Goal: Task Accomplishment & Management: Use online tool/utility

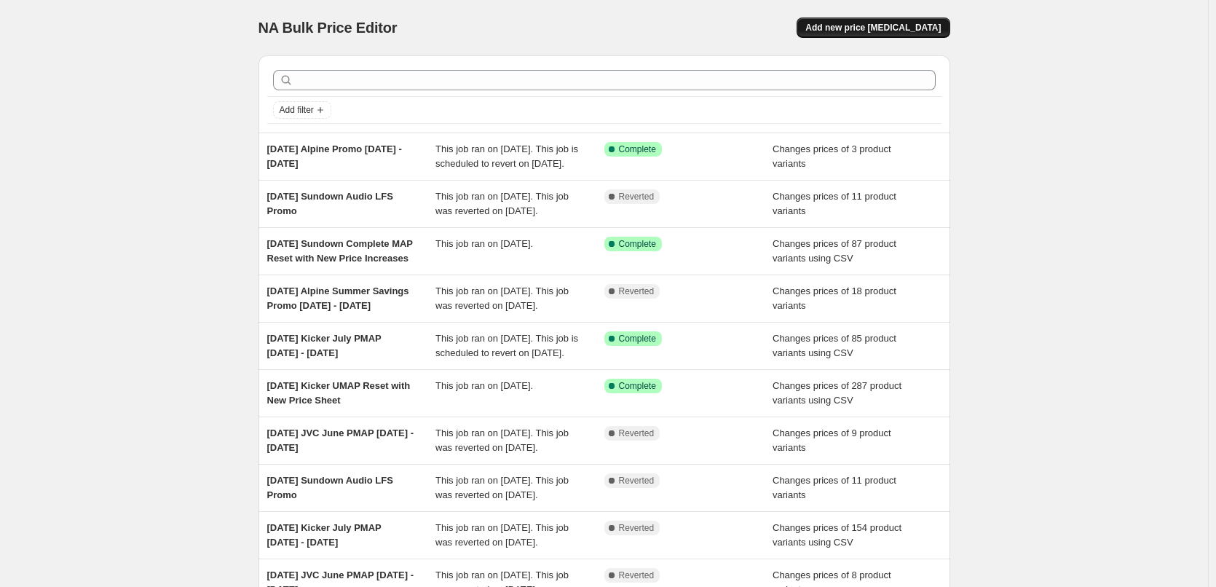
click at [886, 23] on span "Add new price [MEDICAL_DATA]" at bounding box center [872, 28] width 135 height 12
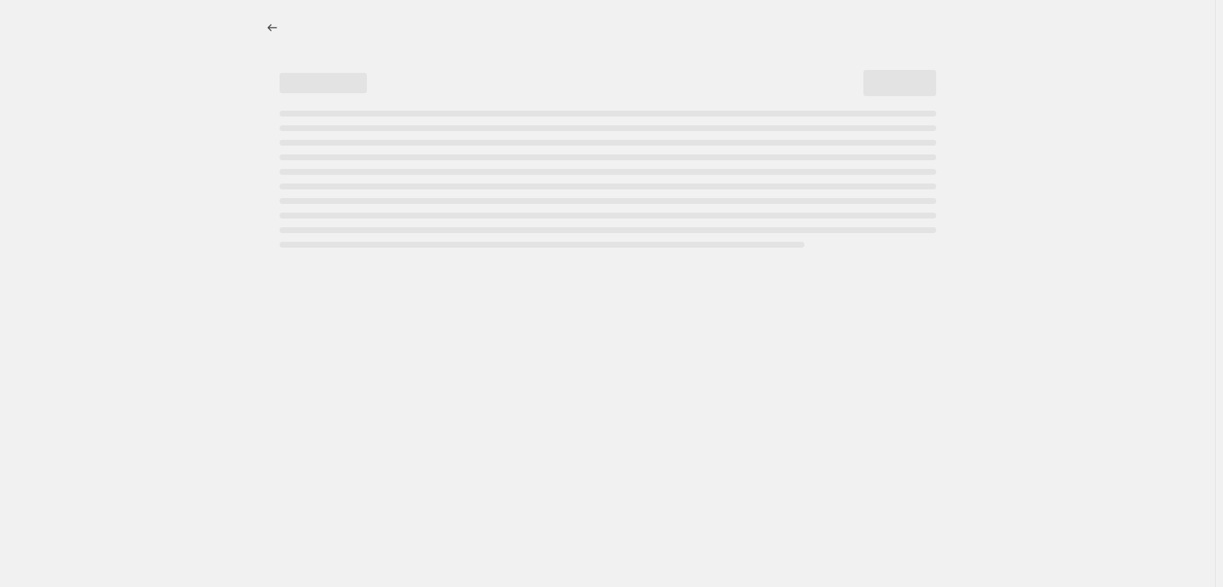
select select "percentage"
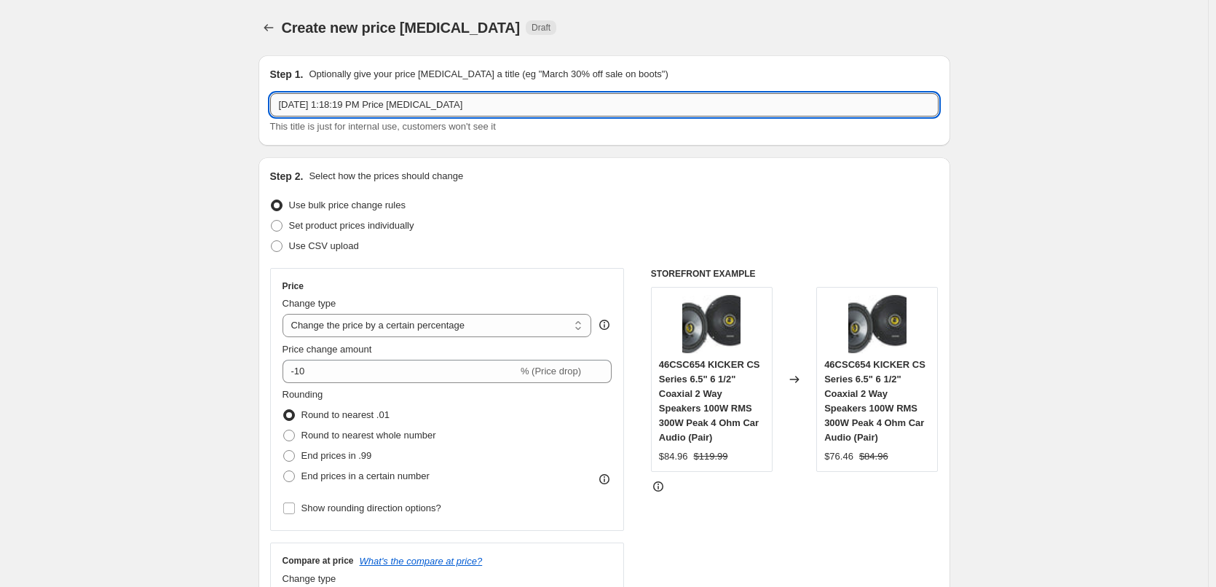
click at [309, 103] on input "[DATE] 1:18:19 PM Price [MEDICAL_DATA]" at bounding box center [604, 104] width 668 height 23
type input "[DATE] Kicker KB6G Promo [DATE] - [DATE]"
click at [274, 228] on span at bounding box center [277, 226] width 12 height 12
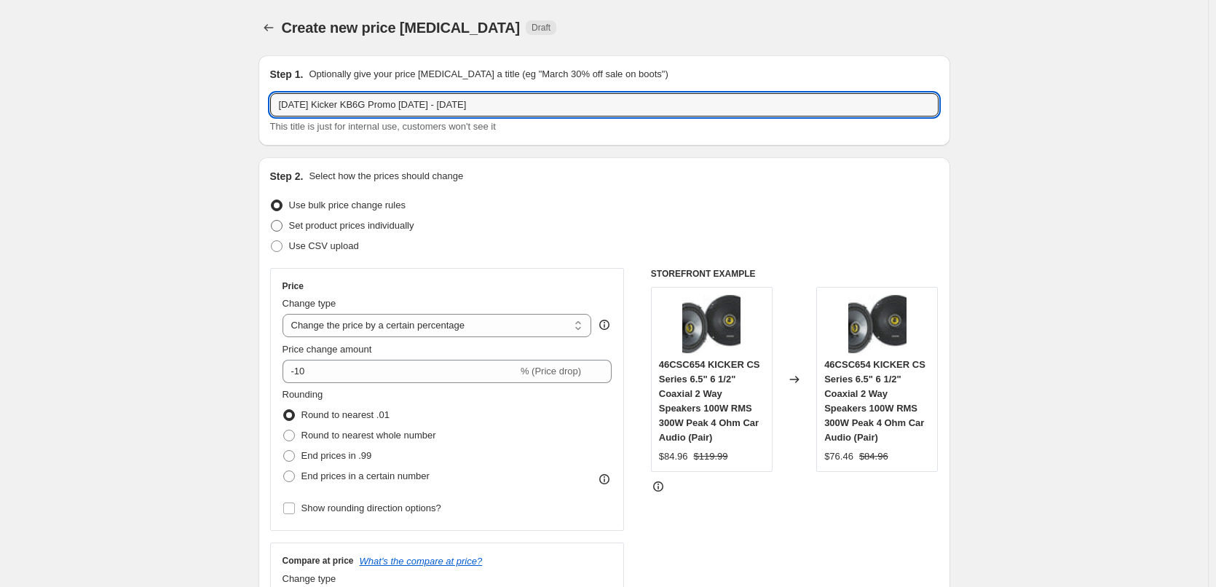
click at [272, 221] on input "Set product prices individually" at bounding box center [271, 220] width 1 height 1
radio input "true"
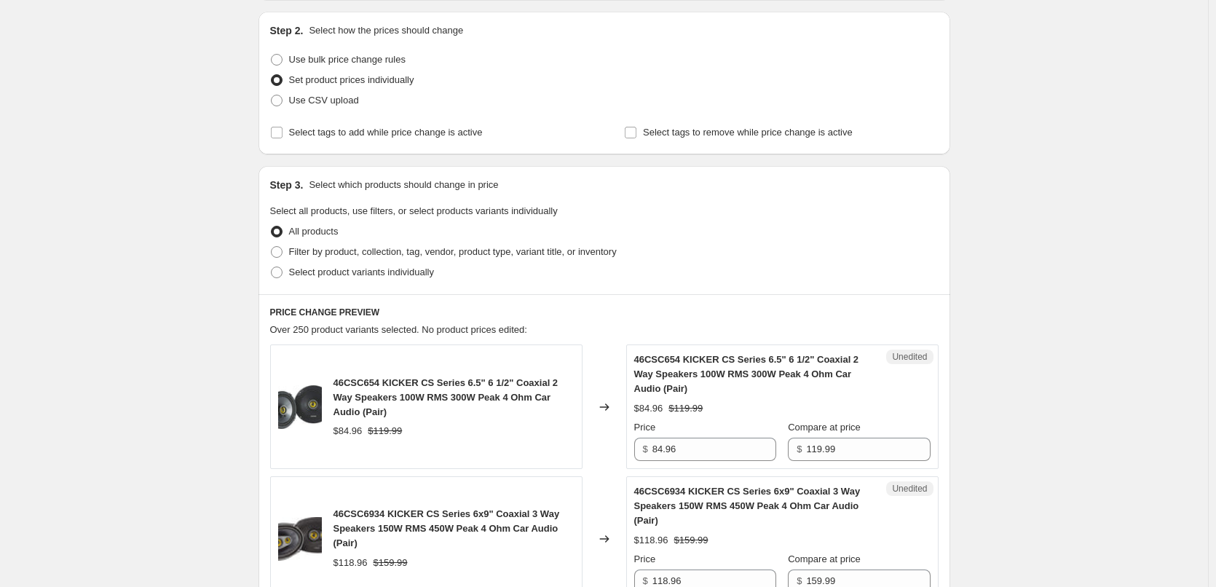
scroll to position [218, 0]
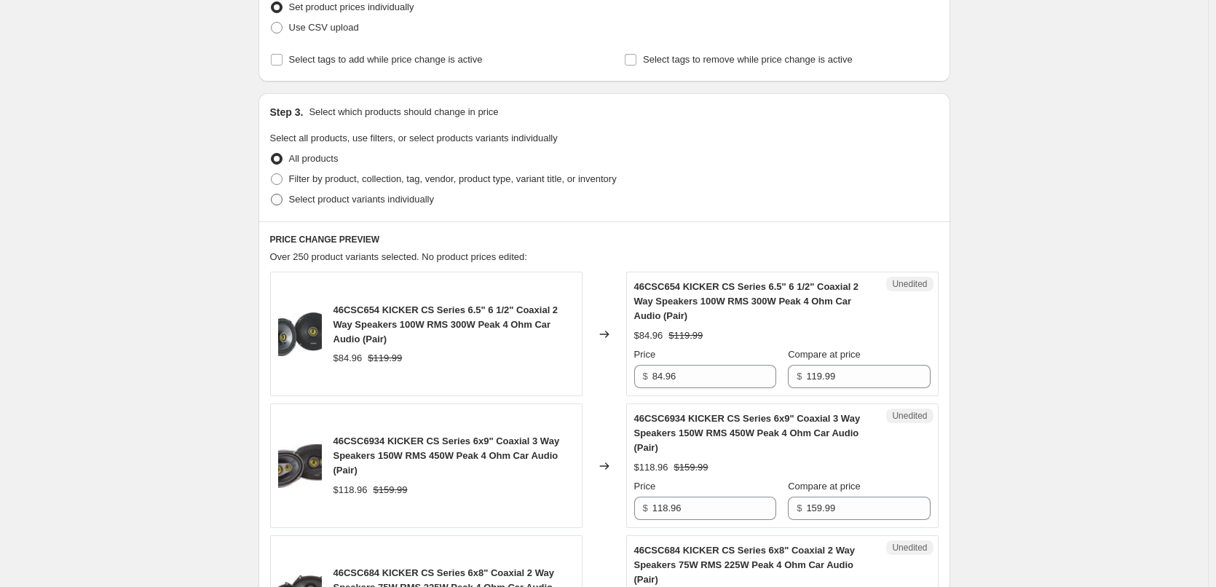
click at [365, 200] on span "Select product variants individually" at bounding box center [361, 199] width 145 height 11
click at [272, 194] on input "Select product variants individually" at bounding box center [271, 194] width 1 height 1
radio input "true"
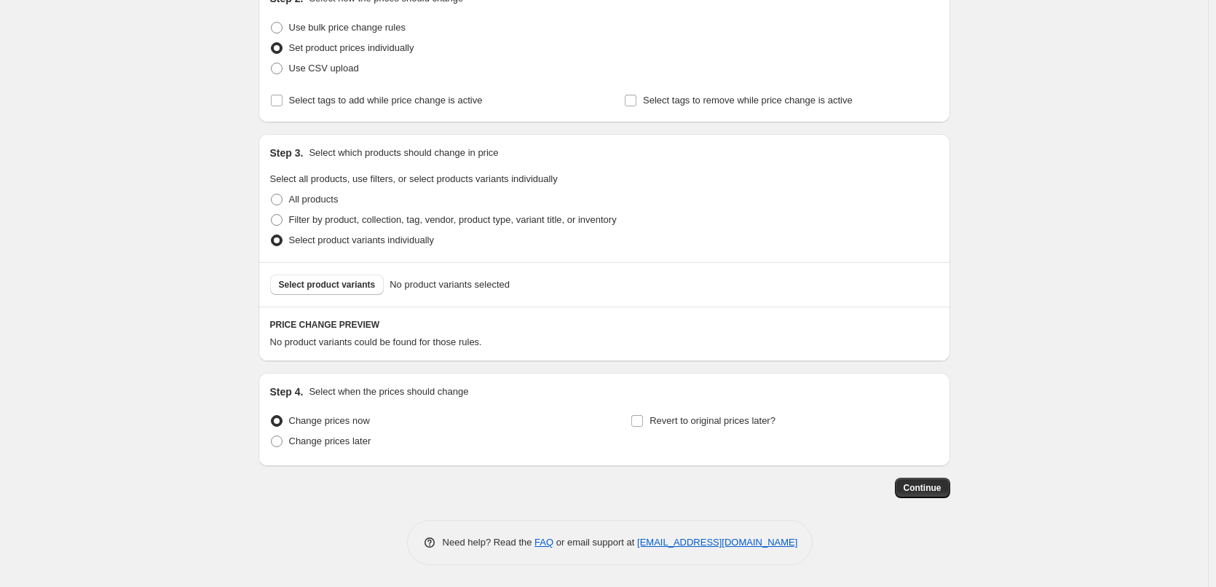
scroll to position [178, 0]
click at [335, 282] on span "Select product variants" at bounding box center [327, 285] width 97 height 12
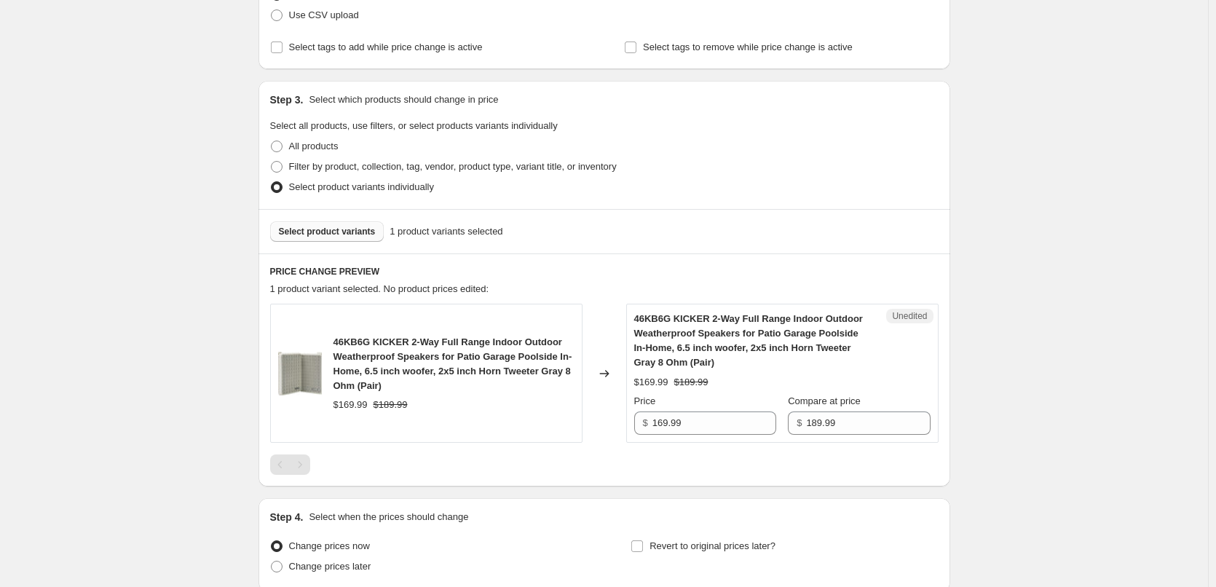
scroll to position [323, 0]
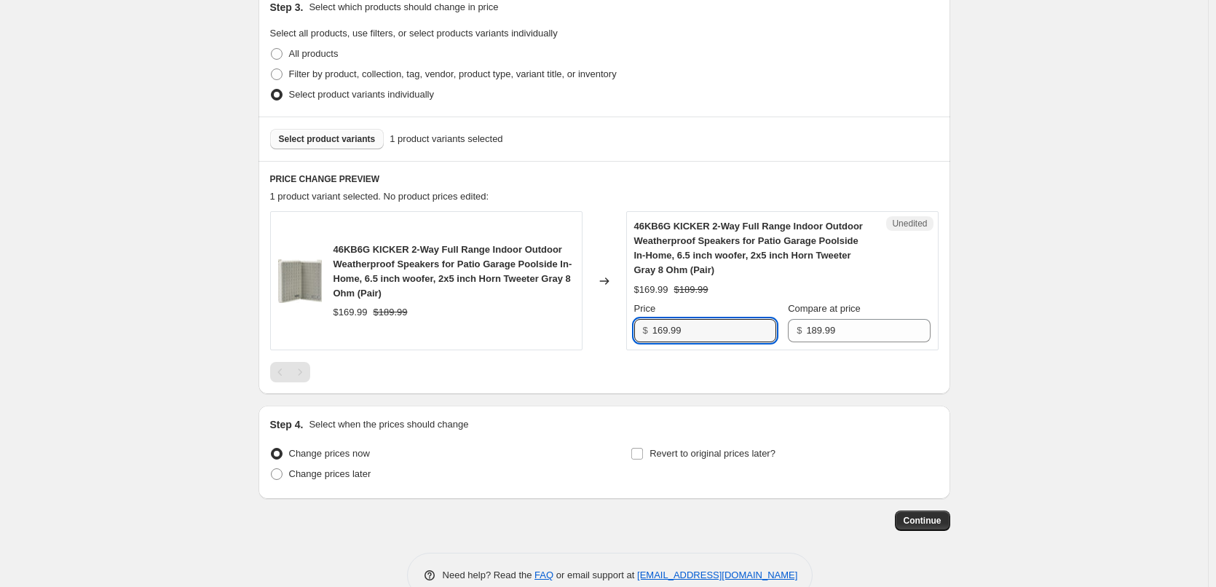
drag, startPoint x: 692, startPoint y: 331, endPoint x: 633, endPoint y: 330, distance: 59.0
click at [633, 330] on div "Unedited 46KB6G KICKER 2-Way Full Range Indoor Outdoor Weatherproof Speakers fo…" at bounding box center [782, 280] width 312 height 139
type input "129.96"
click at [180, 332] on div "Create new price [MEDICAL_DATA]. This page is ready Create new price [MEDICAL_D…" at bounding box center [604, 148] width 1208 height 943
click at [639, 455] on input "Revert to original prices later?" at bounding box center [637, 454] width 12 height 12
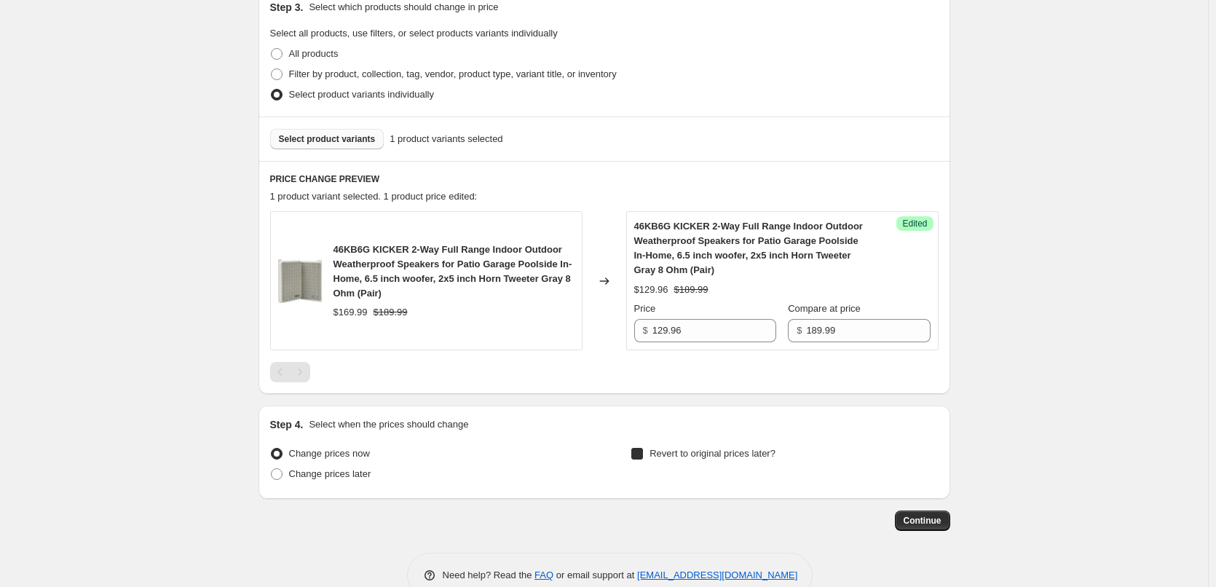
checkbox input "true"
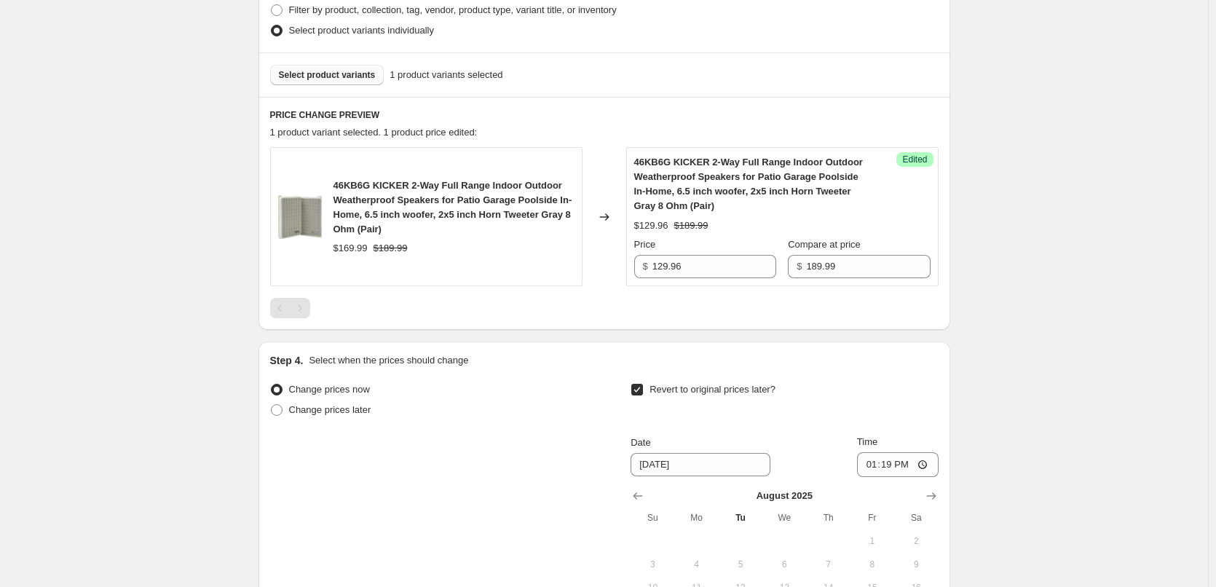
scroll to position [469, 0]
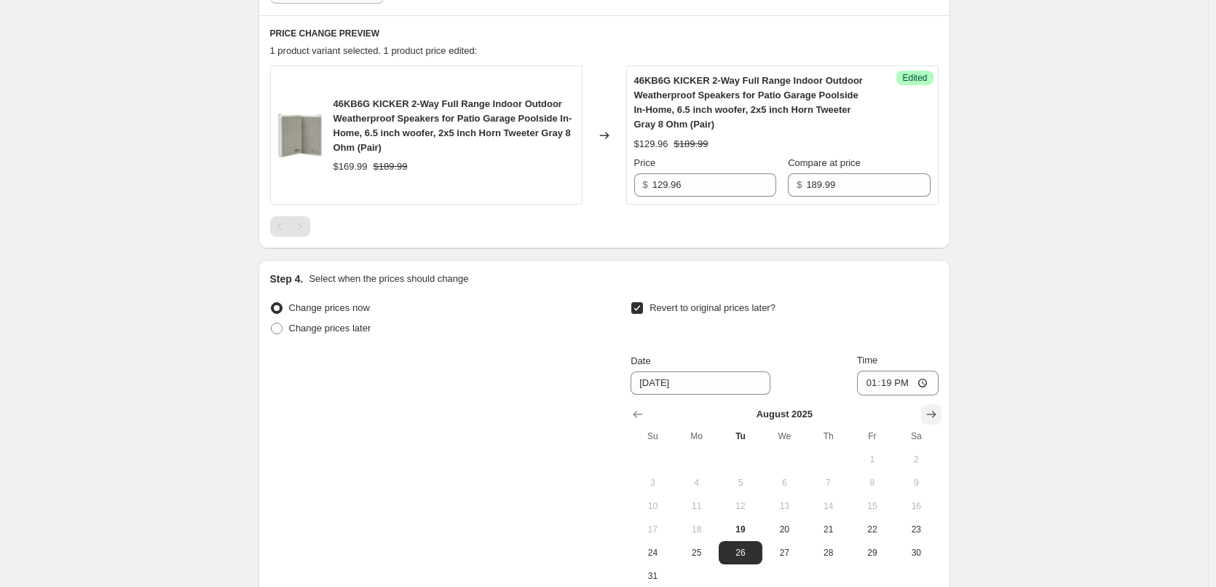
click at [933, 411] on icon "Show next month, September 2025" at bounding box center [931, 414] width 15 height 15
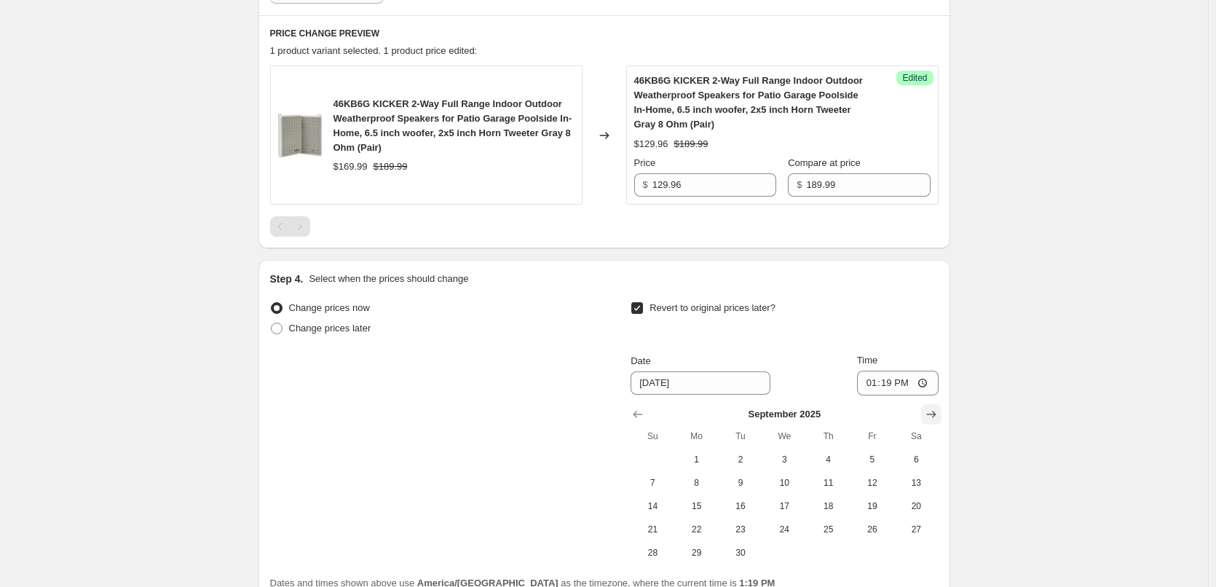
click at [933, 411] on icon "Show next month, October 2025" at bounding box center [931, 414] width 15 height 15
click at [783, 462] on span "1" at bounding box center [784, 459] width 32 height 12
type input "[DATE]"
click at [873, 381] on input "13:19" at bounding box center [898, 382] width 82 height 25
type input "02:00"
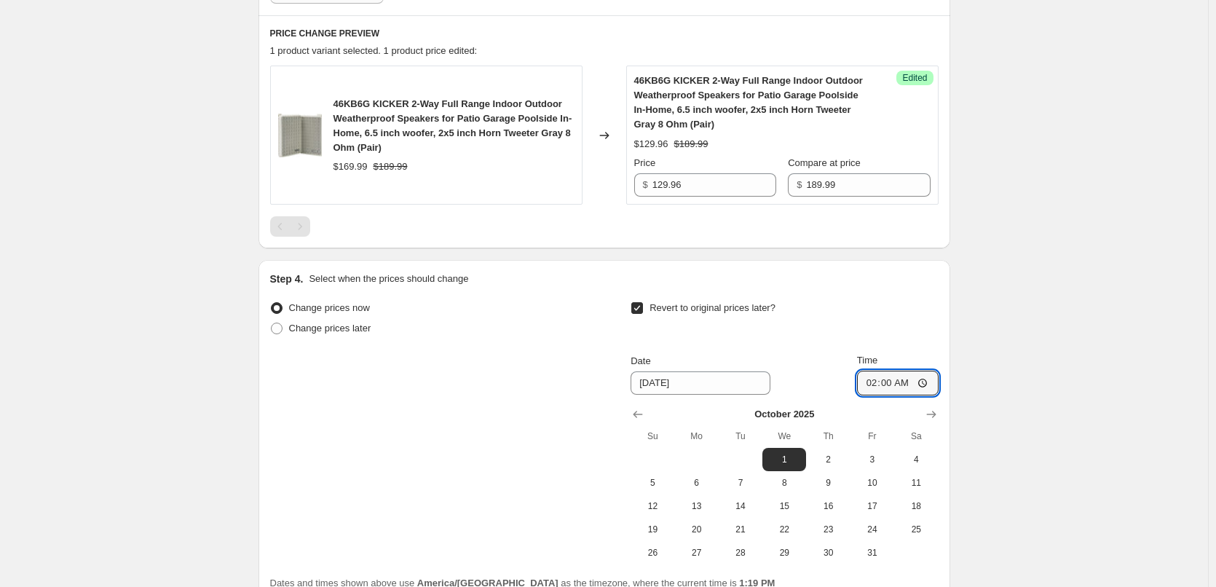
click at [914, 308] on div "Revert to original prices later?" at bounding box center [783, 320] width 307 height 44
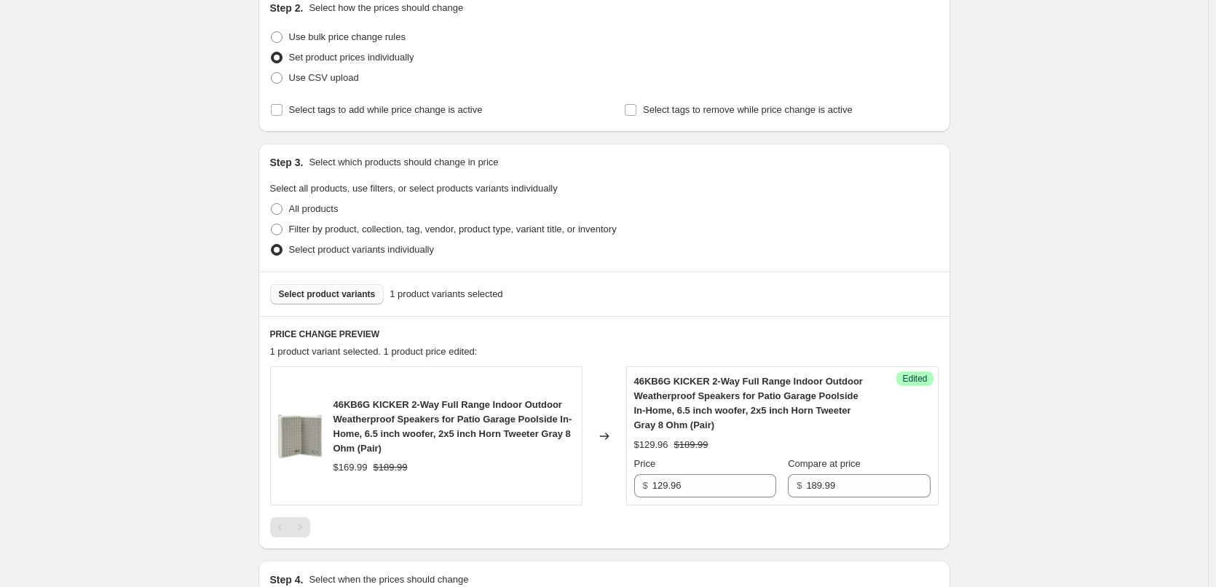
scroll to position [23, 0]
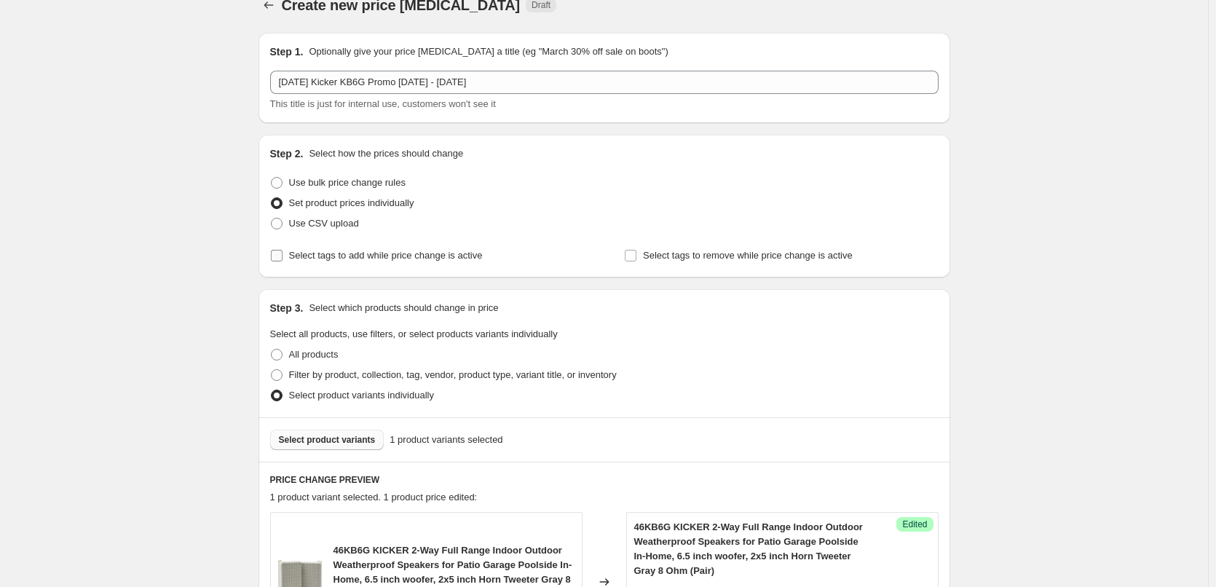
click at [277, 253] on input "Select tags to add while price change is active" at bounding box center [277, 256] width 12 height 12
checkbox input "true"
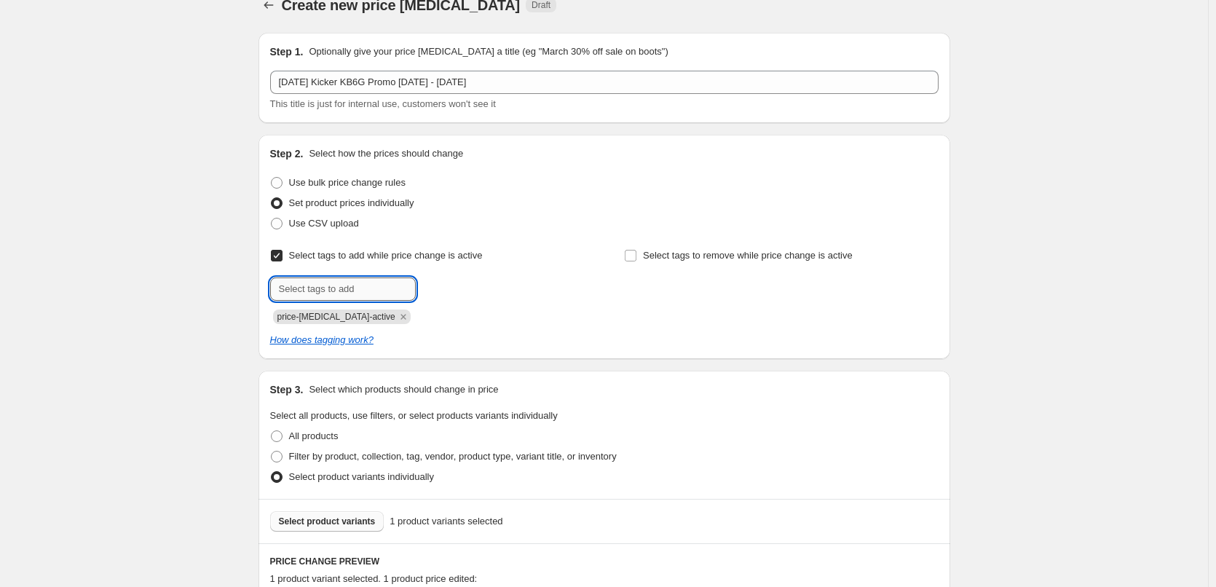
click at [317, 291] on input "text" at bounding box center [343, 288] width 146 height 23
click at [397, 314] on icon "Remove price-change-job-active" at bounding box center [403, 316] width 13 height 13
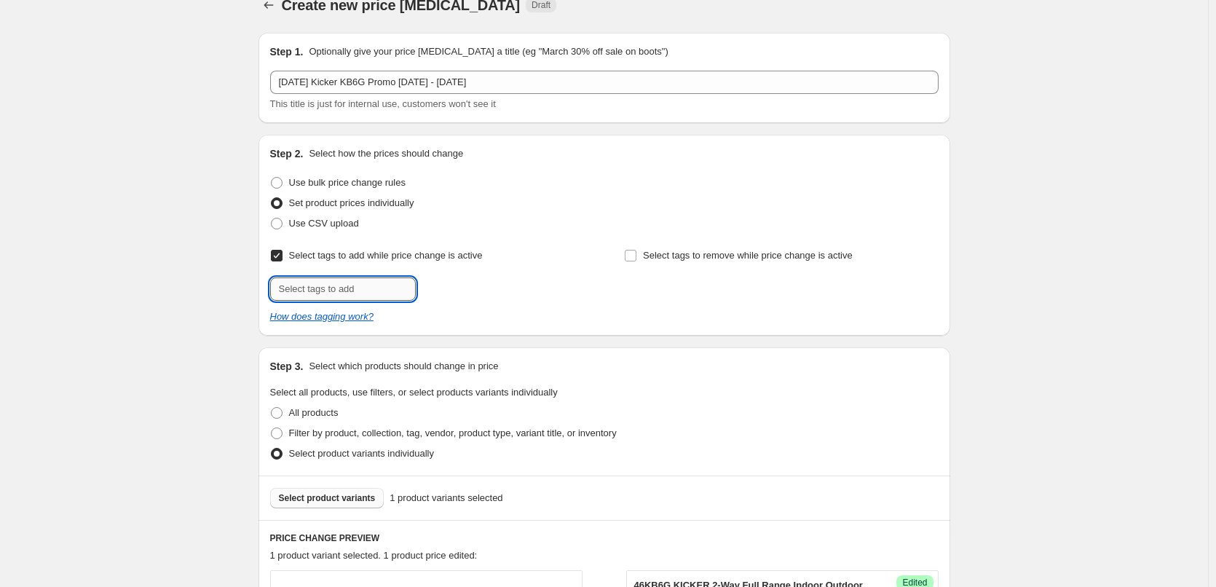
click at [376, 289] on input "text" at bounding box center [343, 288] width 146 height 23
type input "pmap-active"
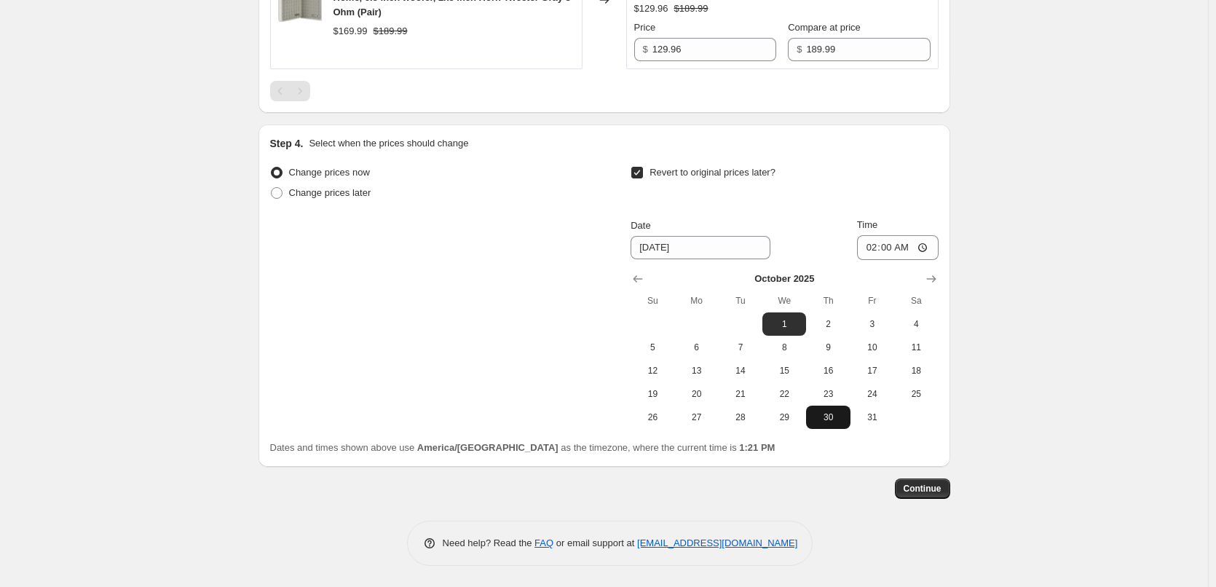
scroll to position [663, 0]
click at [917, 483] on span "Continue" at bounding box center [922, 488] width 38 height 12
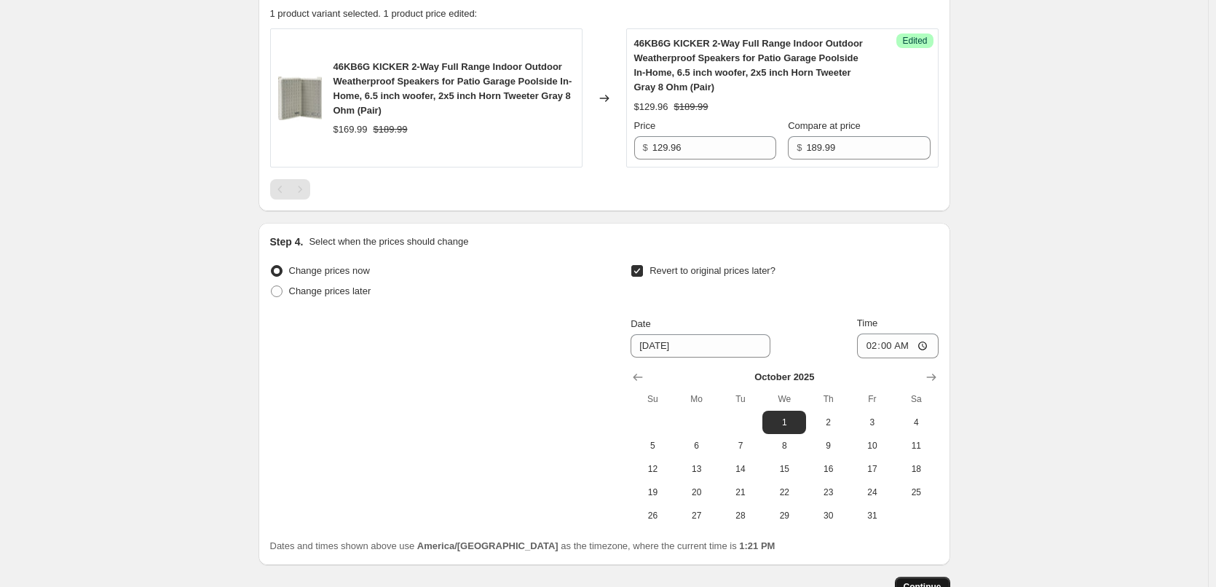
scroll to position [0, 0]
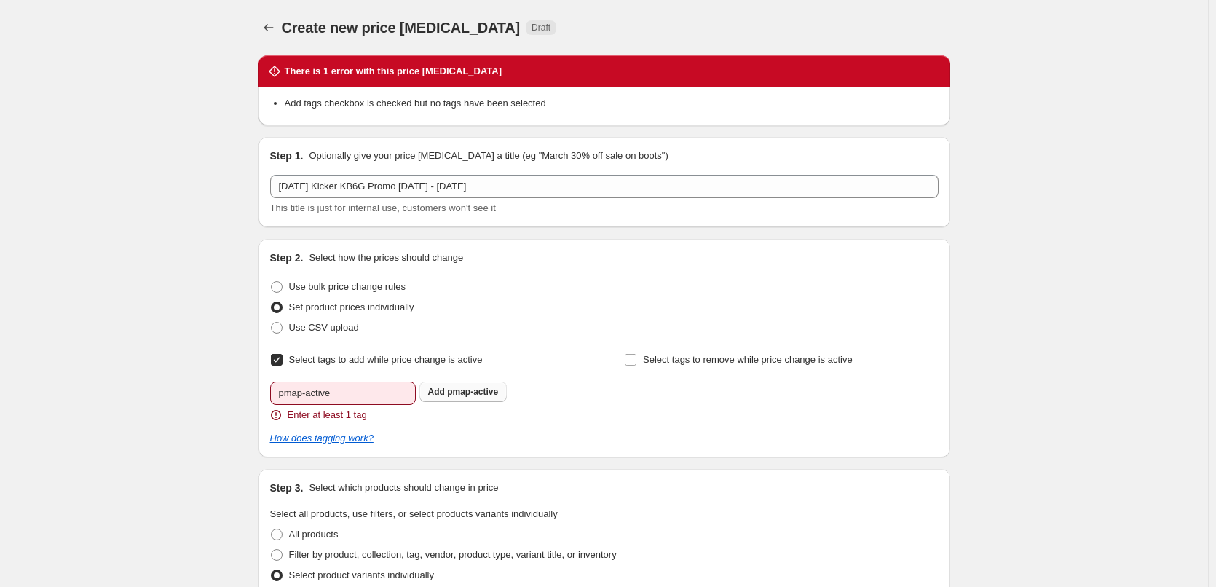
click at [449, 398] on button "Add pmap-active" at bounding box center [463, 391] width 88 height 20
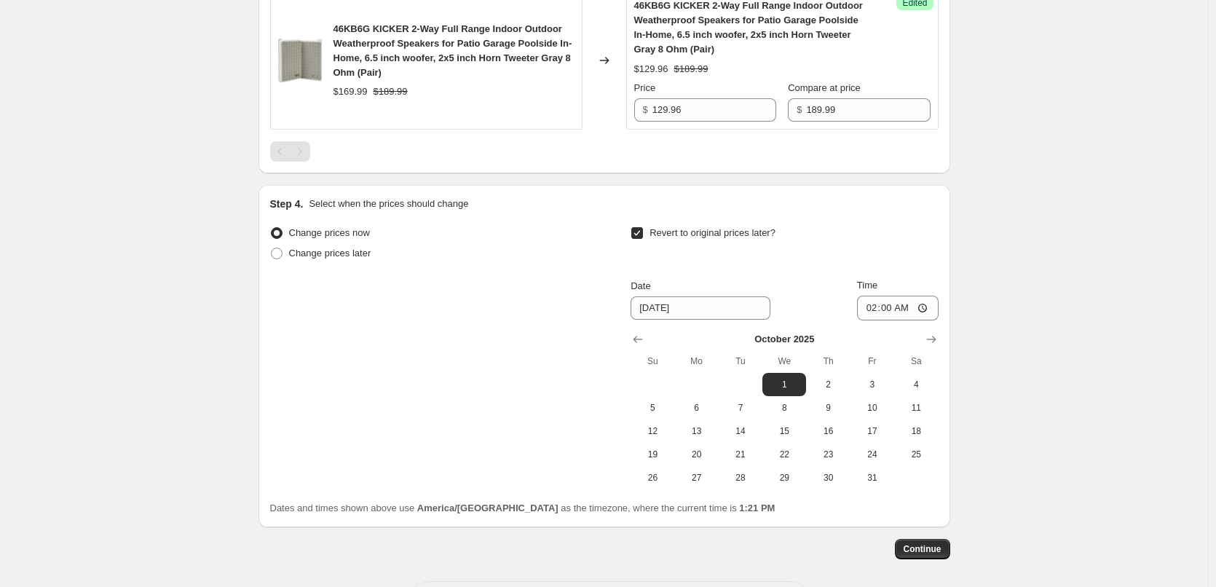
scroll to position [655, 0]
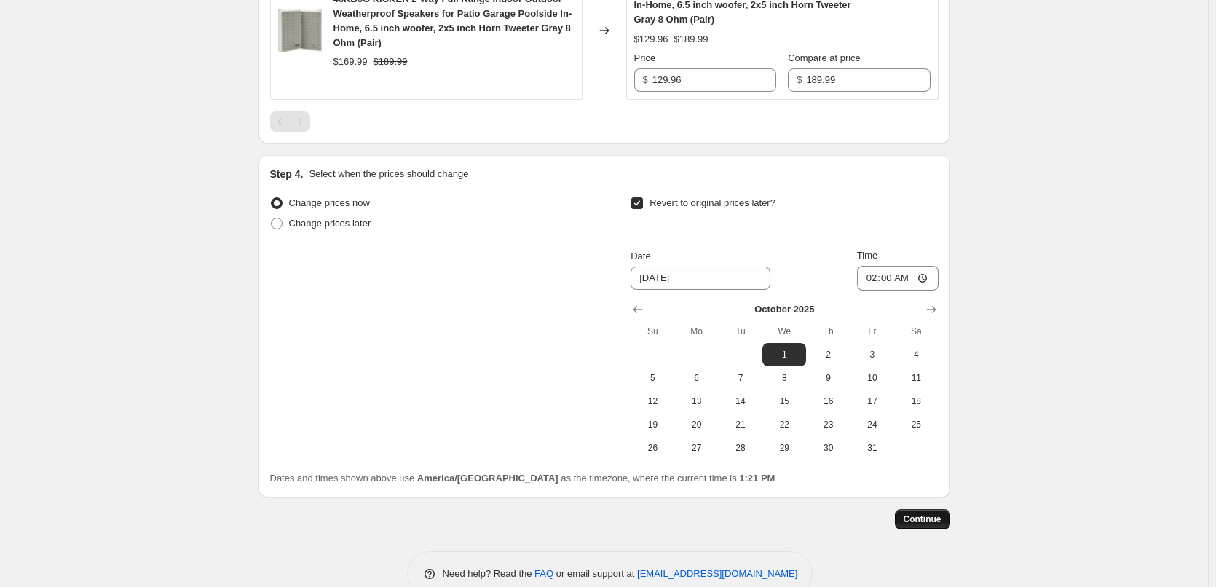
click at [921, 521] on span "Continue" at bounding box center [922, 519] width 38 height 12
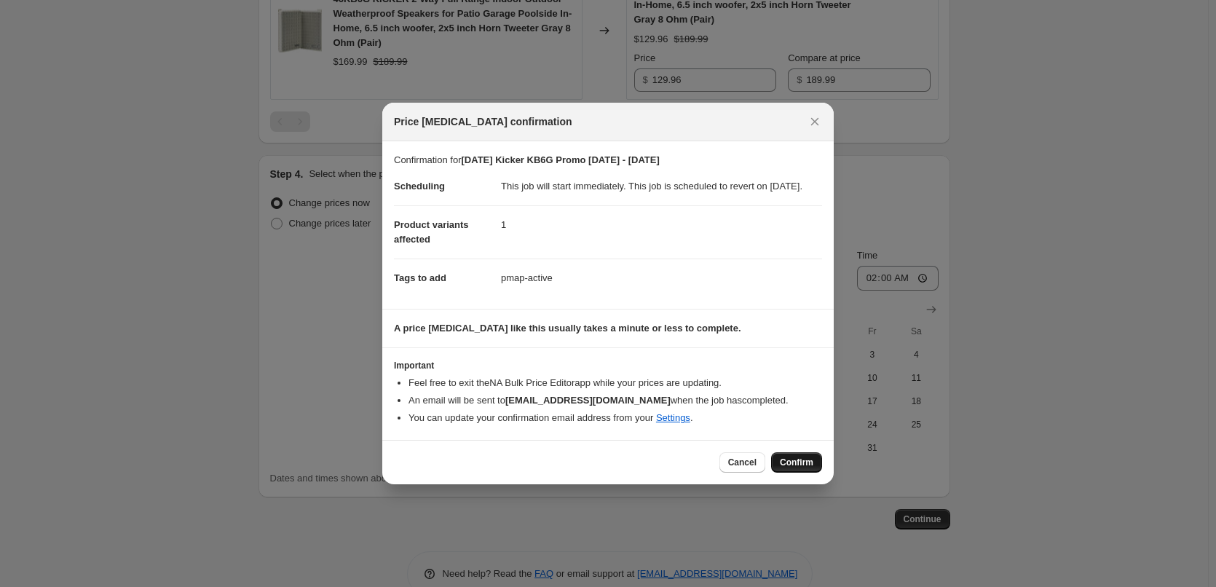
click at [796, 472] on button "Confirm" at bounding box center [796, 462] width 51 height 20
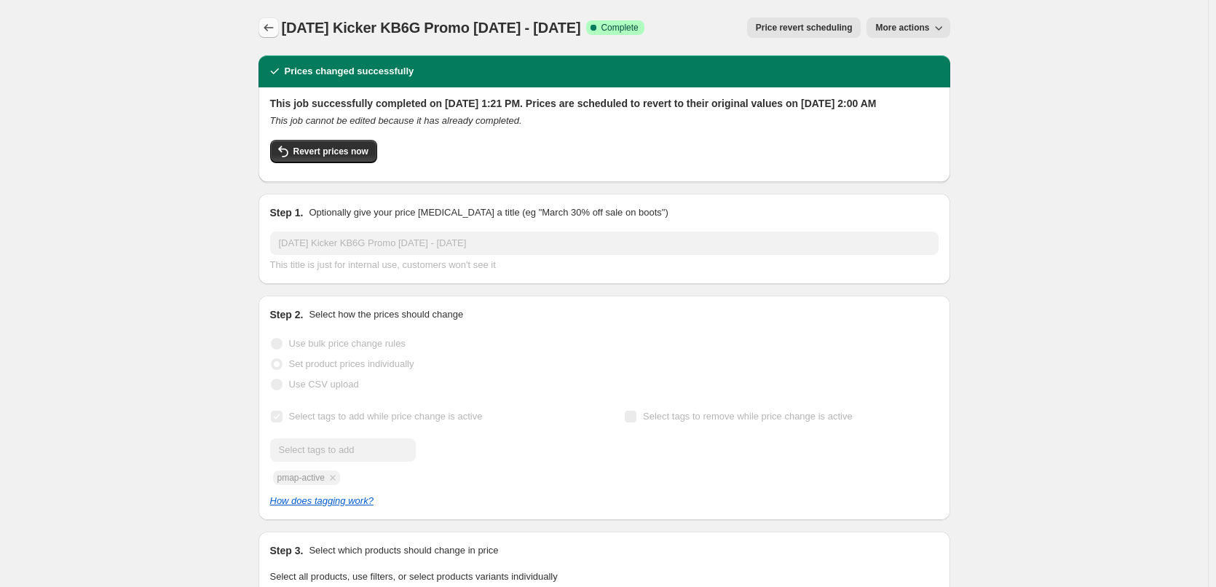
click at [269, 28] on icon "Price change jobs" at bounding box center [267, 27] width 9 height 7
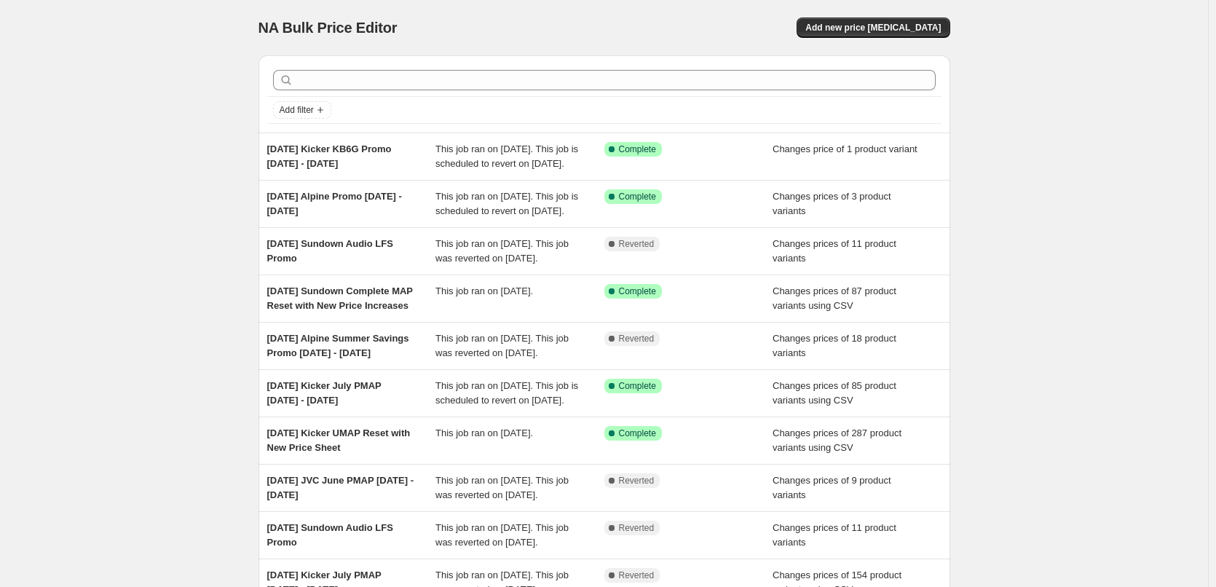
click at [186, 108] on div "NA Bulk Price Editor. This page is ready NA Bulk Price Editor Add new price [ME…" at bounding box center [604, 375] width 1208 height 750
click at [204, 174] on div "NA Bulk Price Editor. This page is ready NA Bulk Price Editor Add new price [ME…" at bounding box center [604, 375] width 1208 height 750
click at [179, 186] on div "NA Bulk Price Editor. This page is ready NA Bulk Price Editor Add new price [ME…" at bounding box center [604, 375] width 1208 height 750
click at [198, 162] on div "NA Bulk Price Editor. This page is ready NA Bulk Price Editor Add new price [ME…" at bounding box center [604, 375] width 1208 height 750
click at [201, 149] on div "NA Bulk Price Editor. This page is ready NA Bulk Price Editor Add new price [ME…" at bounding box center [604, 375] width 1208 height 750
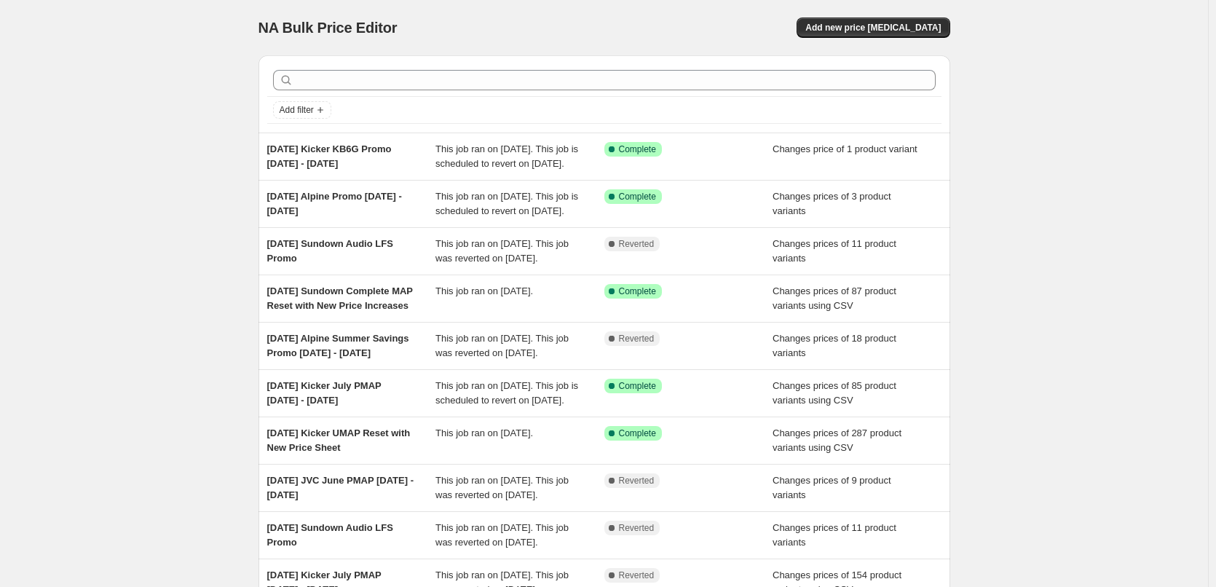
click at [221, 101] on div "NA Bulk Price Editor. This page is ready NA Bulk Price Editor Add new price [ME…" at bounding box center [604, 375] width 1208 height 750
click at [221, 84] on div "NA Bulk Price Editor. This page is ready NA Bulk Price Editor Add new price [ME…" at bounding box center [604, 375] width 1208 height 750
click at [212, 170] on div "NA Bulk Price Editor. This page is ready NA Bulk Price Editor Add new price [ME…" at bounding box center [604, 375] width 1208 height 750
